Goal: Information Seeking & Learning: Learn about a topic

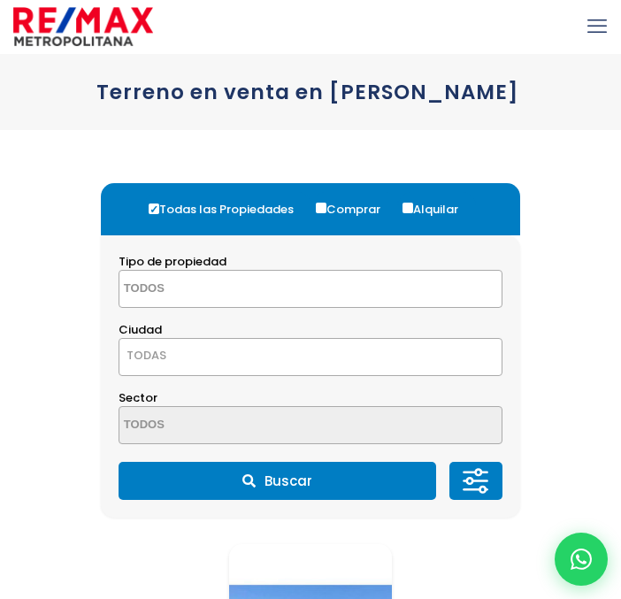
select select
click at [305, 350] on span "TODAS" at bounding box center [311, 355] width 382 height 25
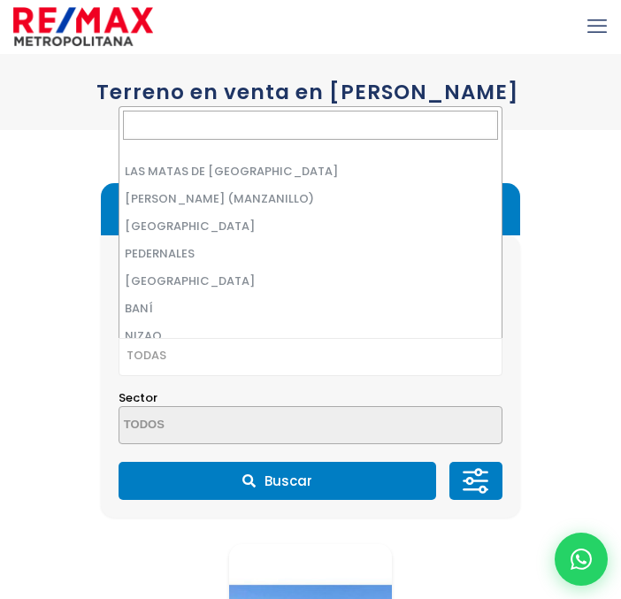
scroll to position [2124, 0]
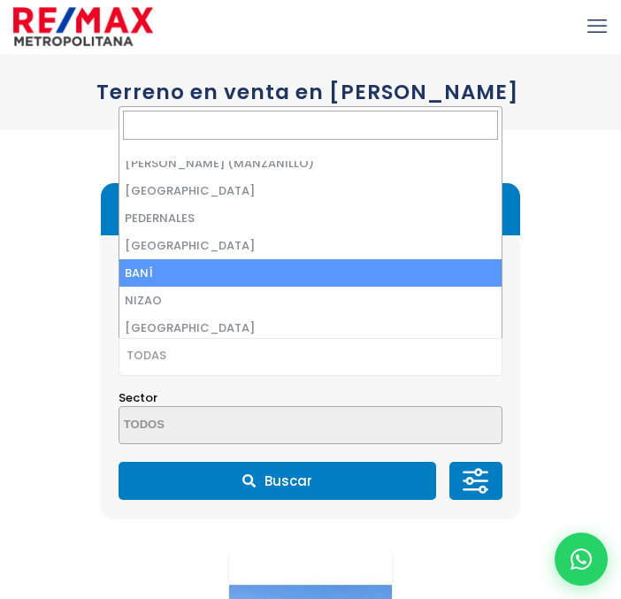
select select "79"
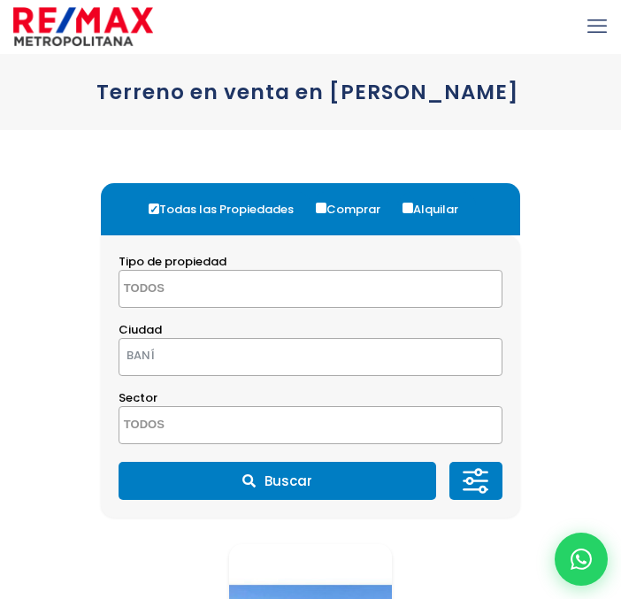
click at [317, 423] on span at bounding box center [311, 425] width 384 height 38
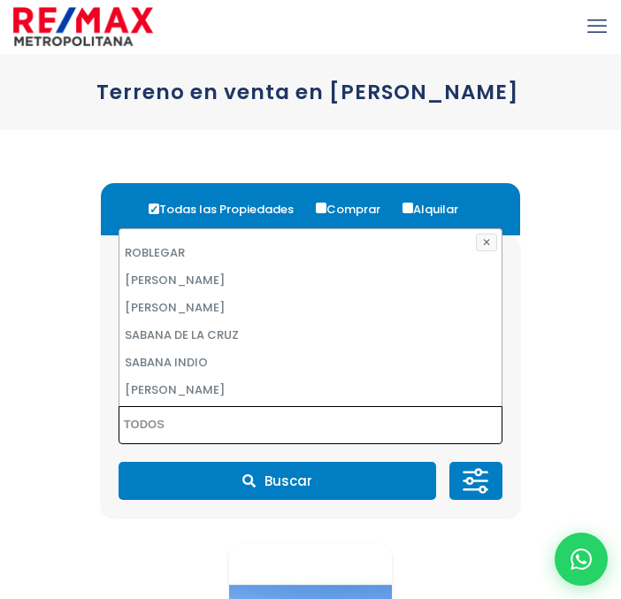
scroll to position [7294, 0]
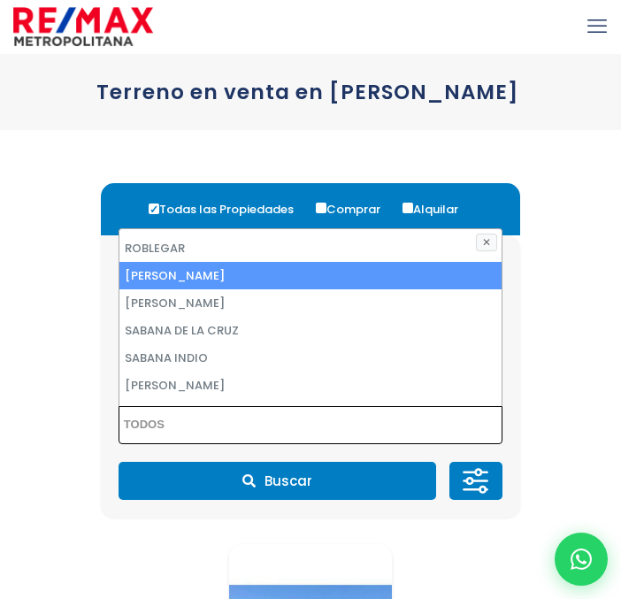
click at [289, 284] on li "[PERSON_NAME]" at bounding box center [311, 275] width 382 height 27
select select "5952"
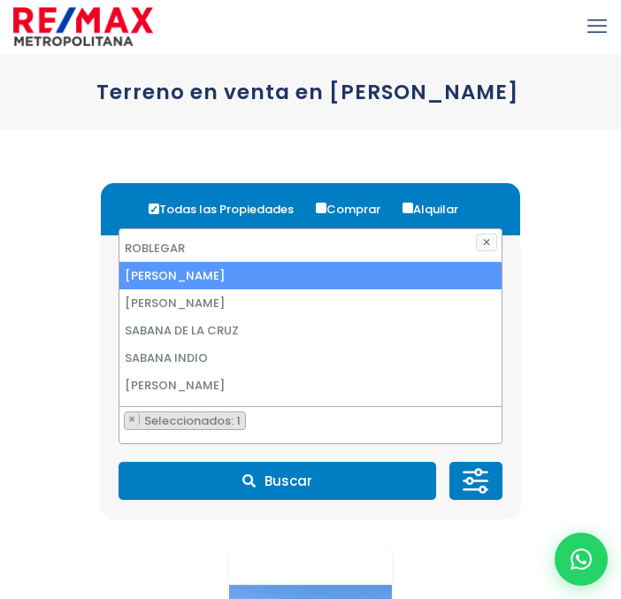
scroll to position [5436, 0]
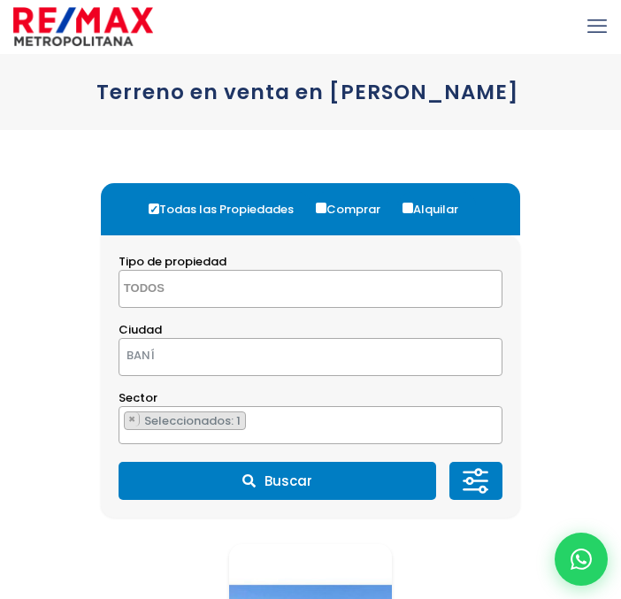
click at [347, 478] on button "Buscar" at bounding box center [278, 481] width 318 height 38
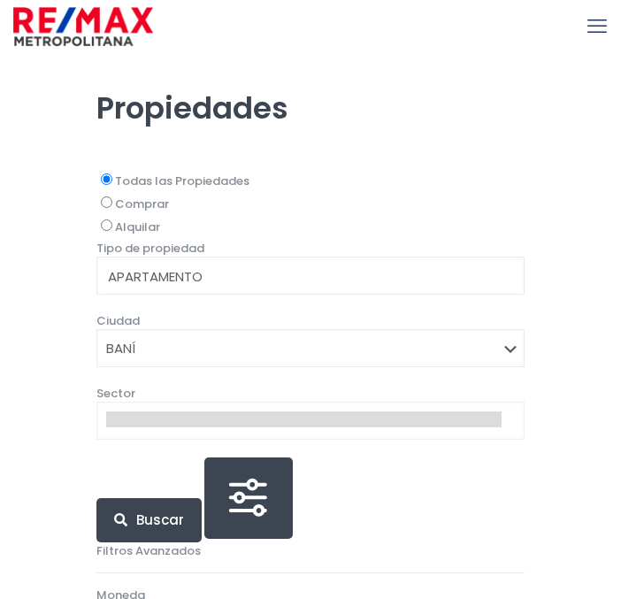
select select
select select "79"
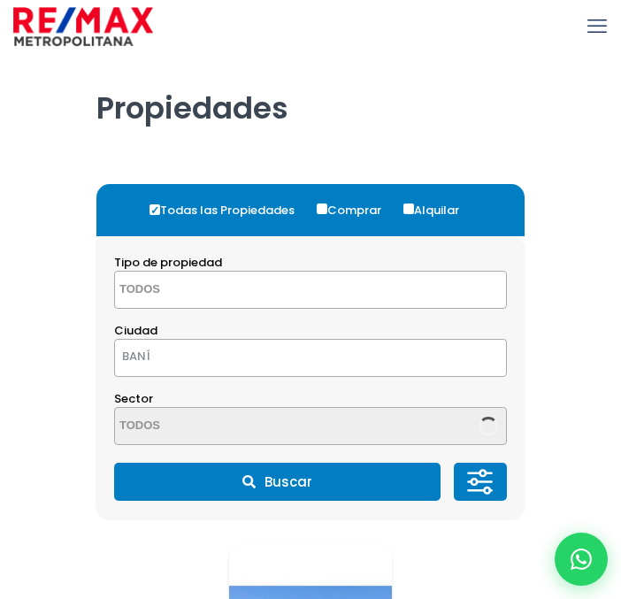
select select "5952"
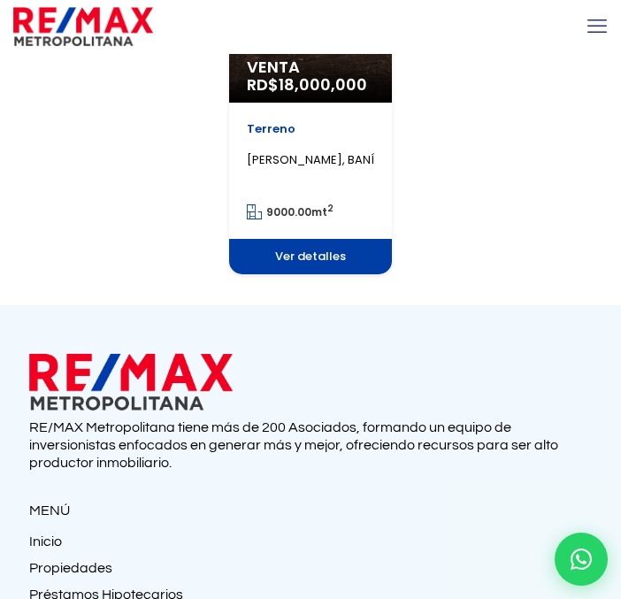
scroll to position [701, 0]
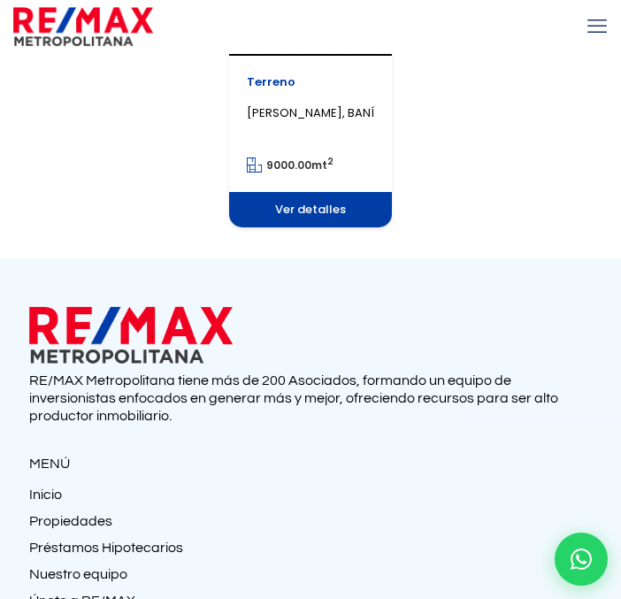
click at [319, 214] on span "Ver detalles" at bounding box center [310, 209] width 163 height 35
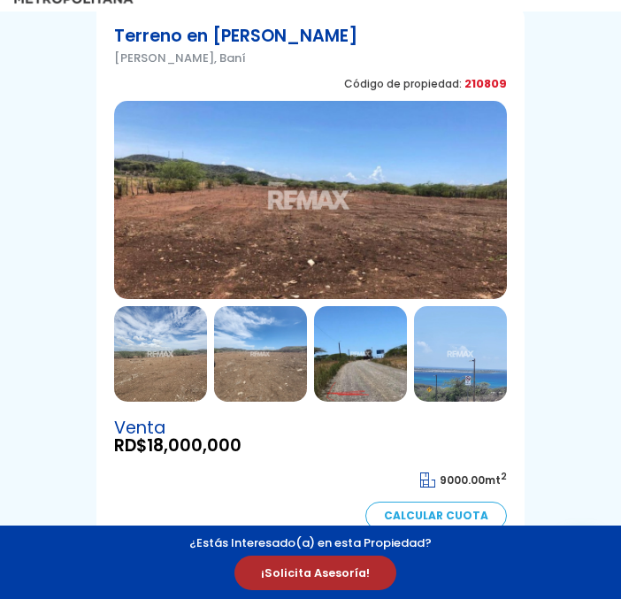
scroll to position [218, 0]
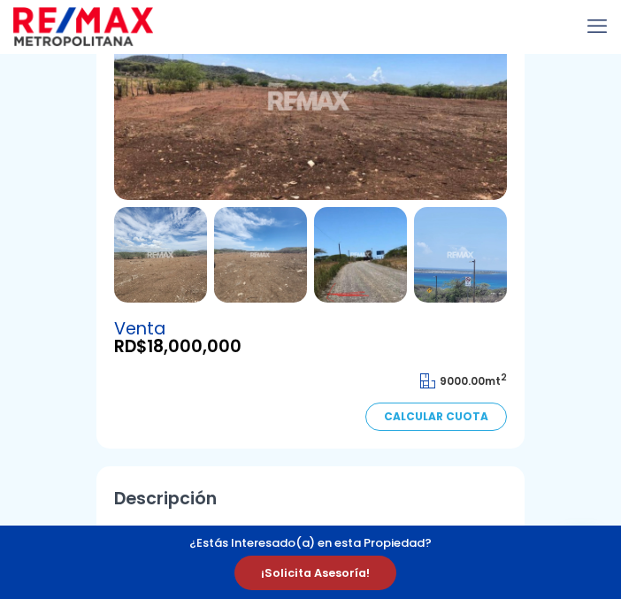
click at [264, 274] on img at bounding box center [260, 255] width 93 height 96
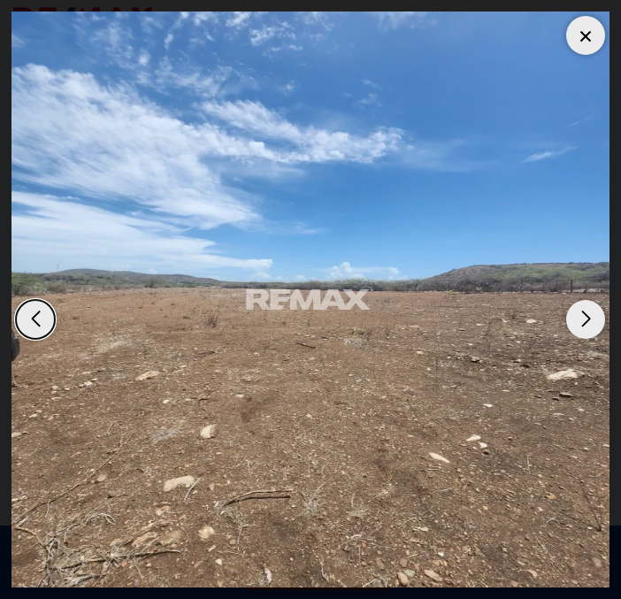
click at [596, 320] on div "Next slide" at bounding box center [586, 319] width 39 height 39
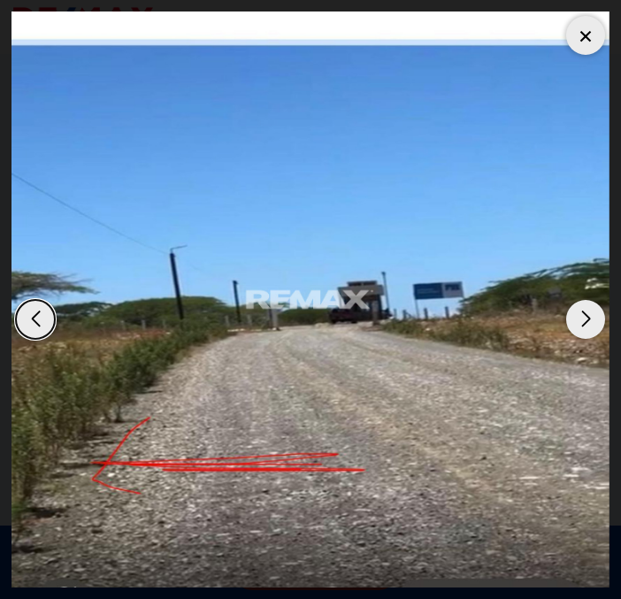
click at [596, 320] on div "Next slide" at bounding box center [586, 319] width 39 height 39
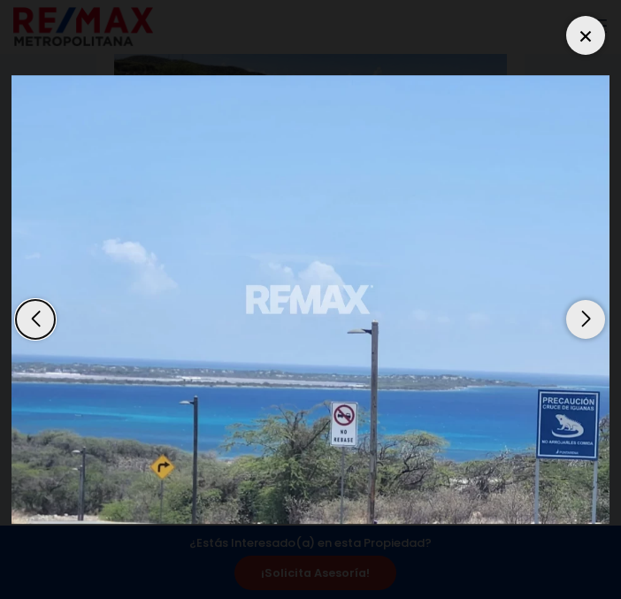
click at [596, 320] on div "Next slide" at bounding box center [586, 319] width 39 height 39
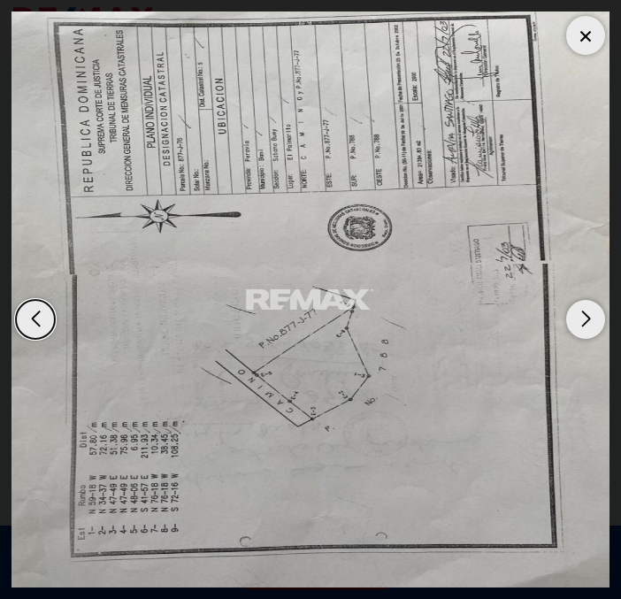
click at [596, 320] on div "Next slide" at bounding box center [586, 319] width 39 height 39
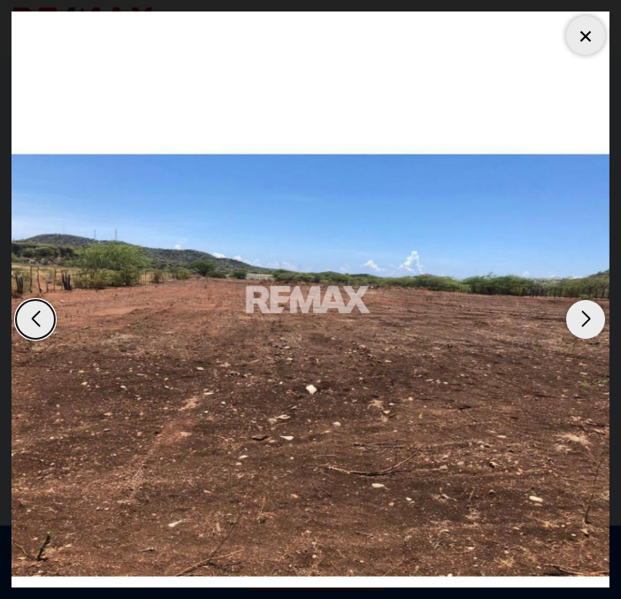
click at [596, 320] on div "Next slide" at bounding box center [586, 319] width 39 height 39
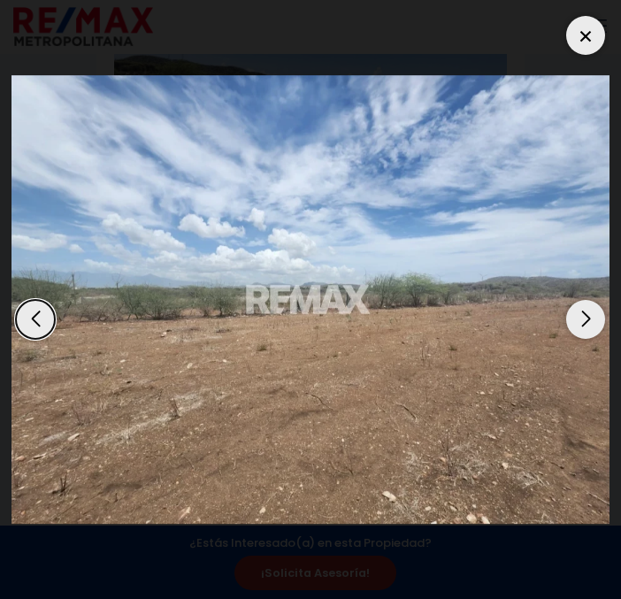
click at [596, 320] on div "Next slide" at bounding box center [586, 319] width 39 height 39
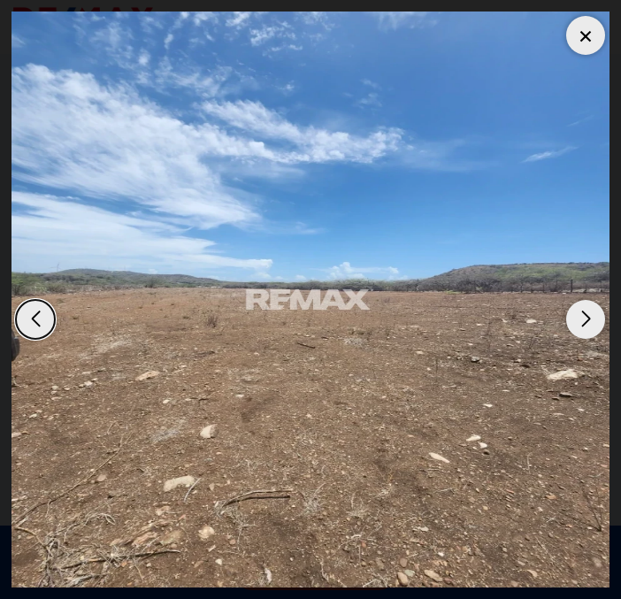
click at [576, 39] on div at bounding box center [586, 35] width 39 height 39
